Goal: Find specific page/section: Find specific page/section

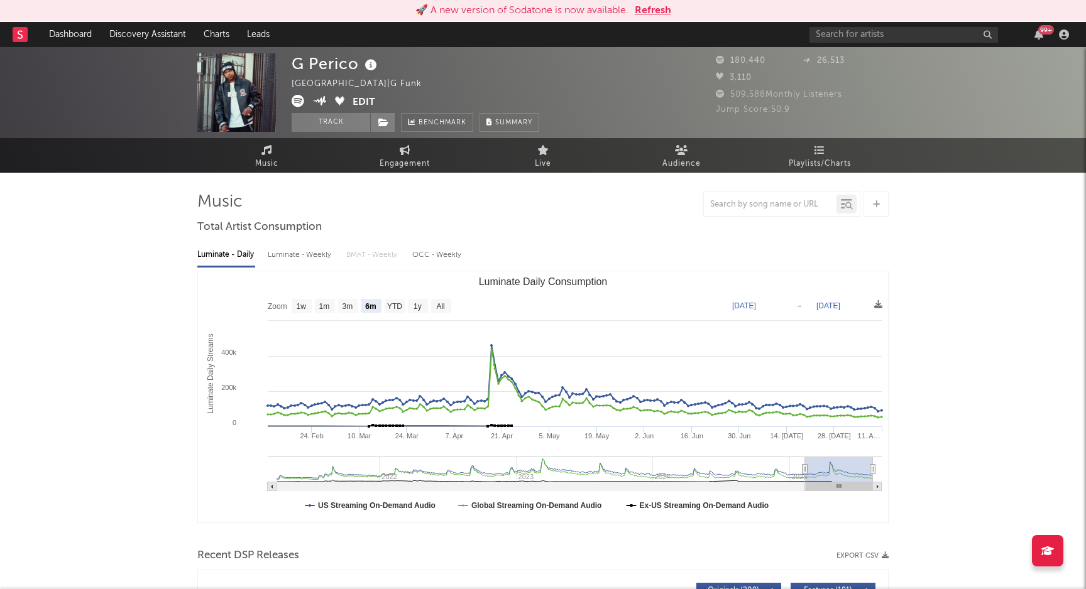
select select "6m"
click at [640, 9] on button "Refresh" at bounding box center [653, 10] width 36 height 15
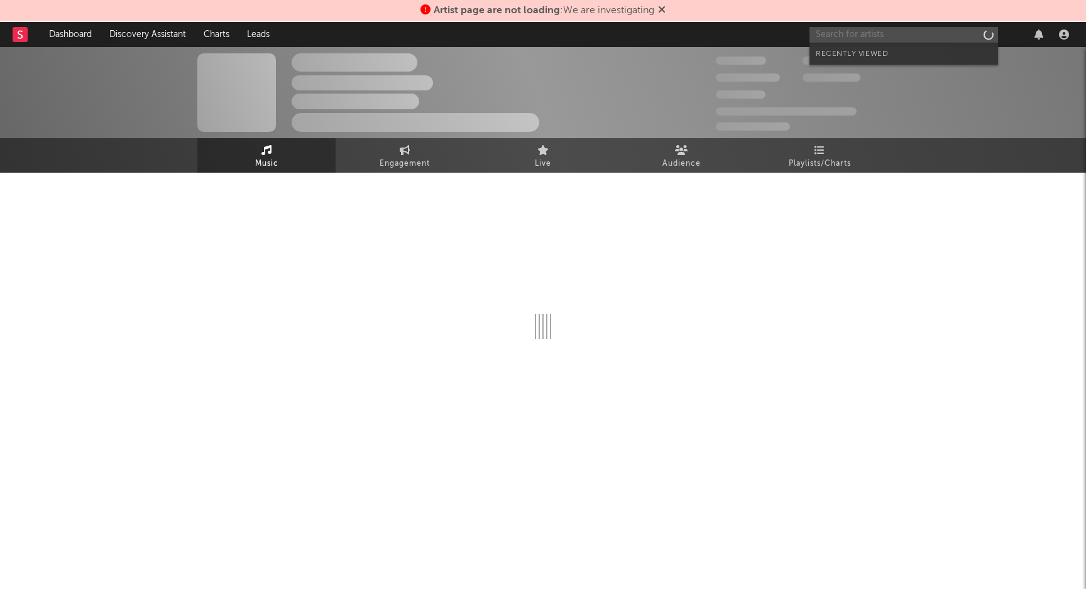
click at [883, 37] on input "text" at bounding box center [903, 35] width 189 height 16
type input "glizzy glow"
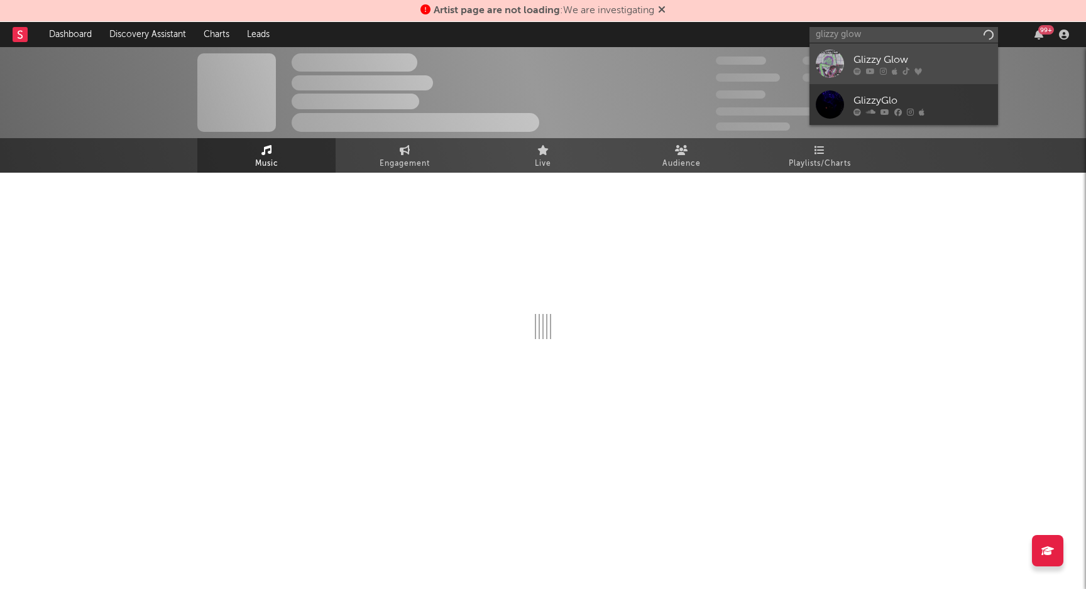
click at [897, 51] on link "Glizzy Glow" at bounding box center [903, 63] width 189 height 41
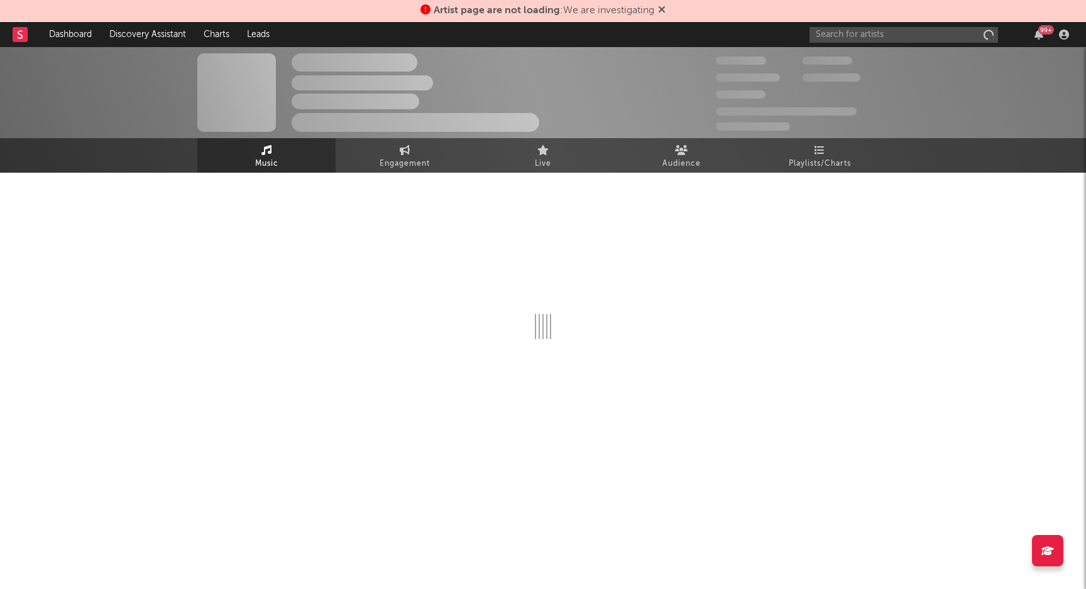
click at [610, 9] on span "Artist page are not loading : We are investigating" at bounding box center [544, 11] width 221 height 10
click at [428, 13] on span "Artist page are not loading : We are investigating" at bounding box center [542, 10] width 245 height 15
click at [420, 11] on icon at bounding box center [425, 9] width 10 height 10
click at [479, 11] on span "Artist page are not loading" at bounding box center [497, 11] width 126 height 10
click at [590, 11] on span "Artist page are not loading : We are investigating" at bounding box center [544, 11] width 221 height 10
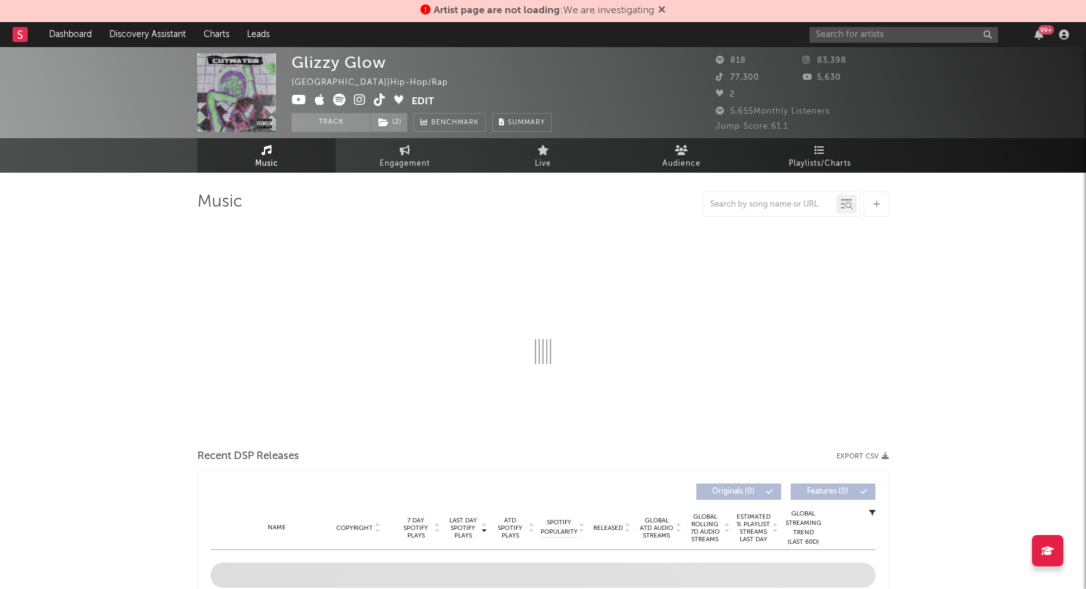
select select "6m"
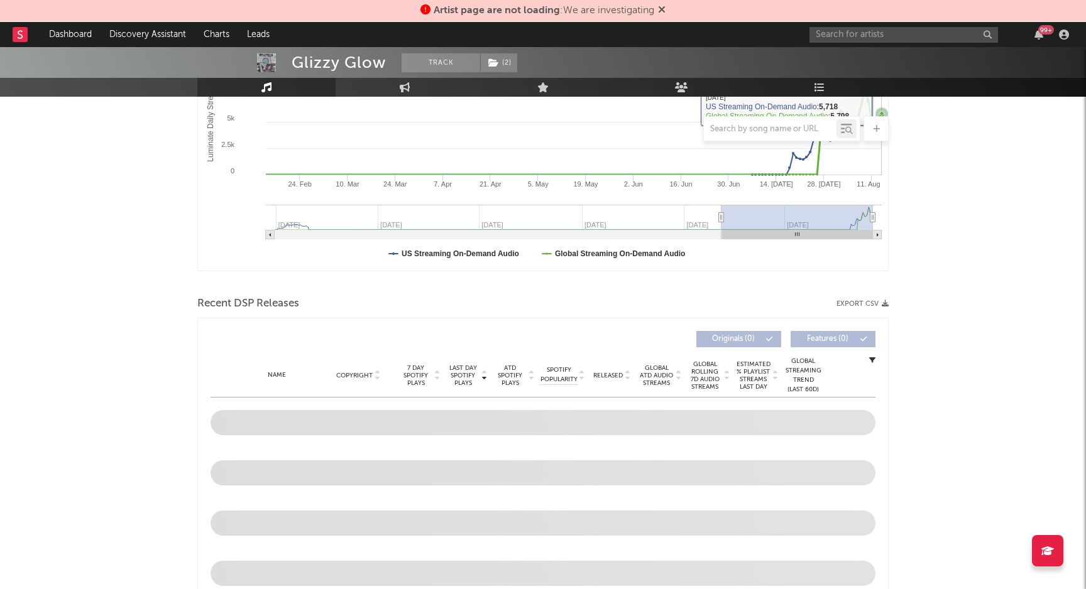
scroll to position [251, 0]
